Goal: Complete application form

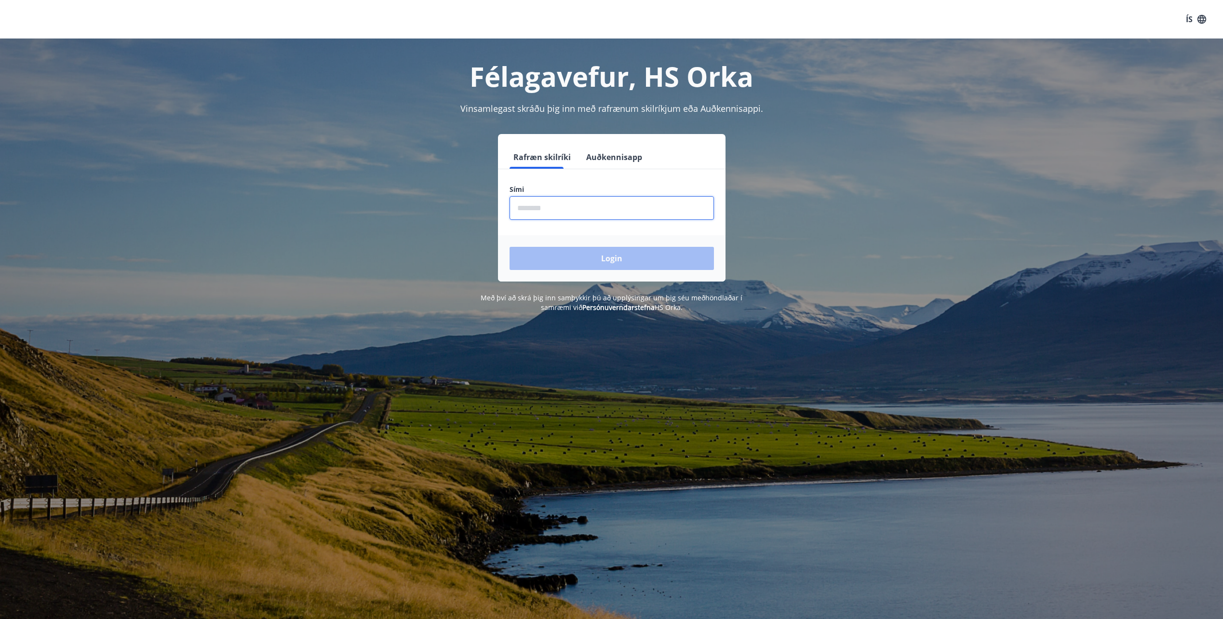
click at [570, 209] on input "phone" at bounding box center [612, 208] width 204 height 24
type input "********"
click at [510, 247] on button "Login" at bounding box center [612, 258] width 204 height 23
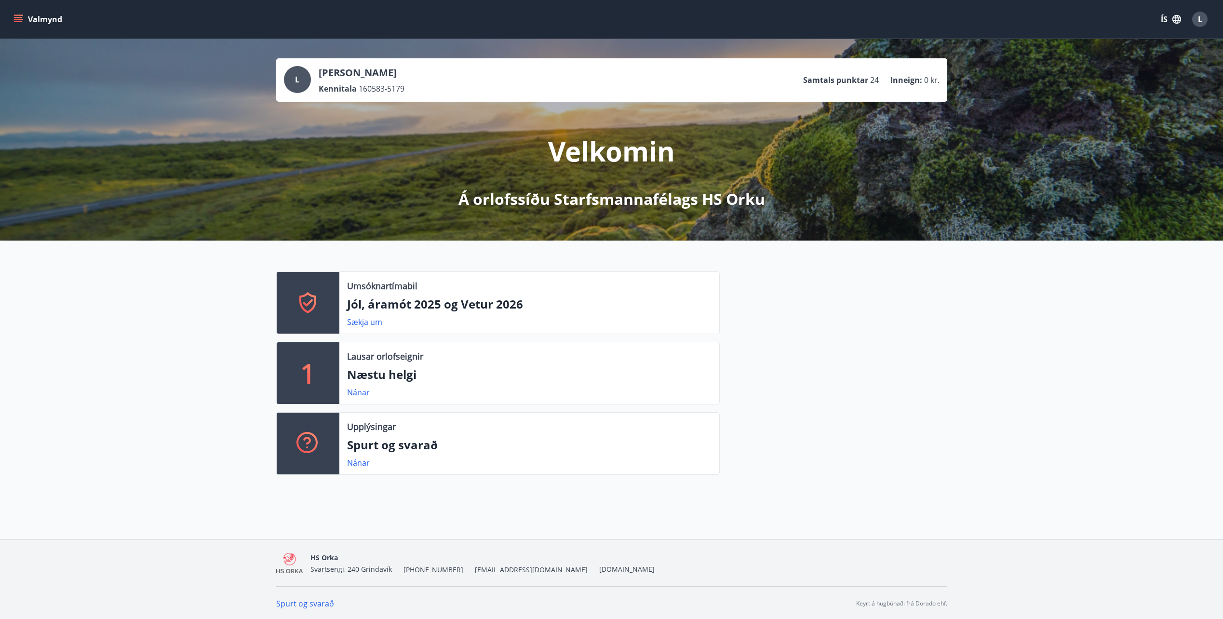
click at [875, 371] on div at bounding box center [834, 376] width 228 height 211
click at [367, 322] on link "Sækja um" at bounding box center [364, 322] width 35 height 11
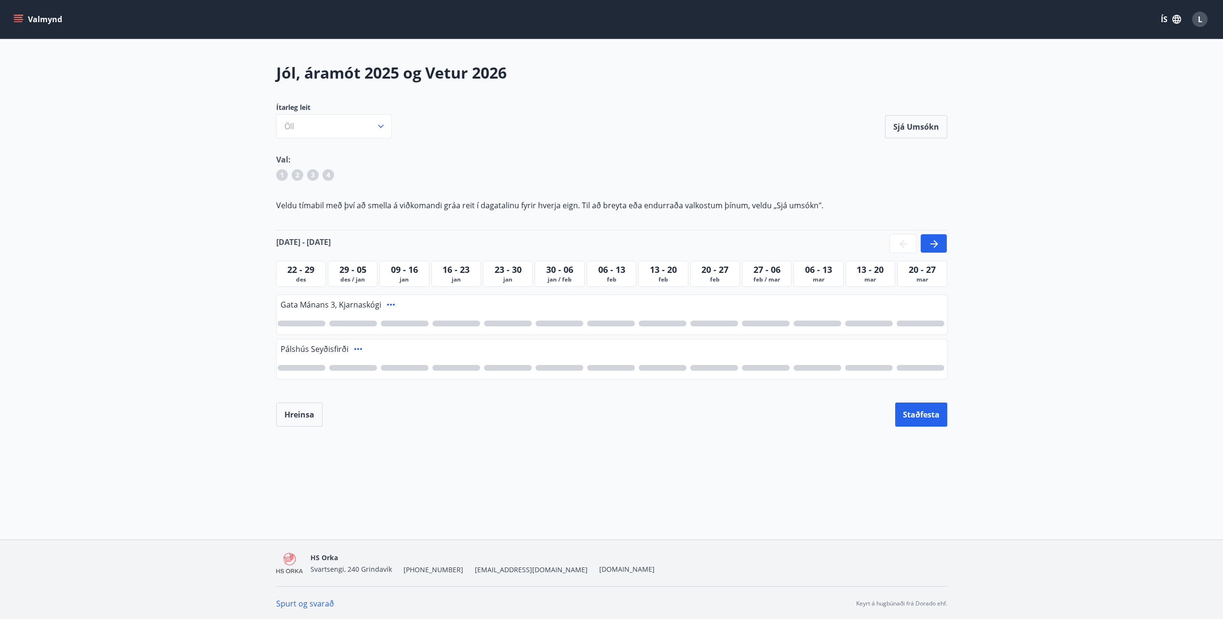
click at [936, 244] on icon at bounding box center [935, 244] width 8 height 8
click at [904, 243] on icon at bounding box center [904, 244] width 12 height 12
click at [943, 240] on div at bounding box center [934, 243] width 27 height 19
